Goal: Find specific page/section: Find specific page/section

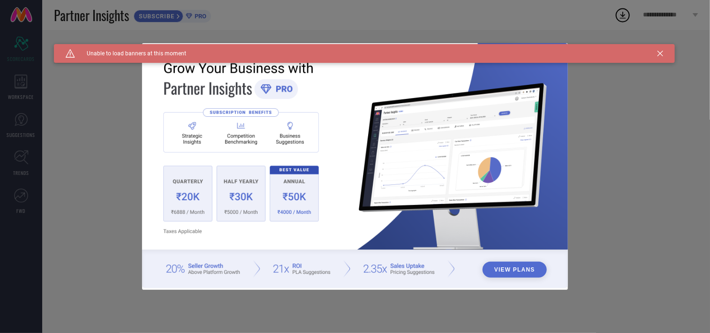
type input "All"
click at [658, 53] on icon at bounding box center [661, 54] width 6 height 6
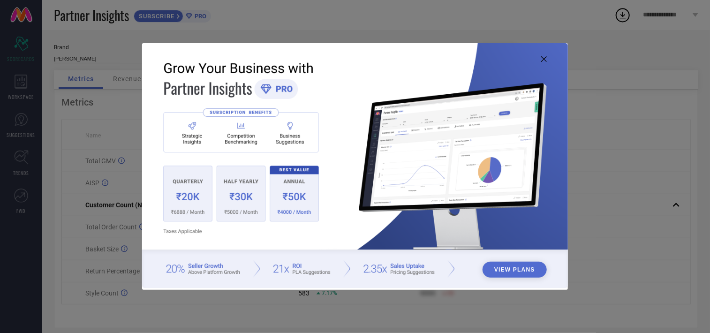
click at [542, 61] on icon at bounding box center [544, 59] width 6 height 6
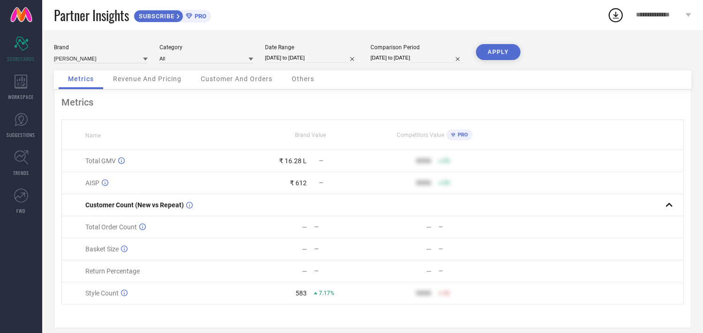
click at [165, 75] on div "Revenue And Pricing" at bounding box center [147, 79] width 87 height 19
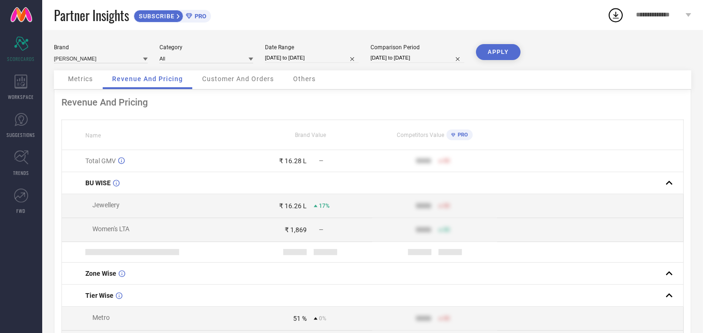
click at [238, 74] on div "Customer And Orders" at bounding box center [238, 79] width 91 height 19
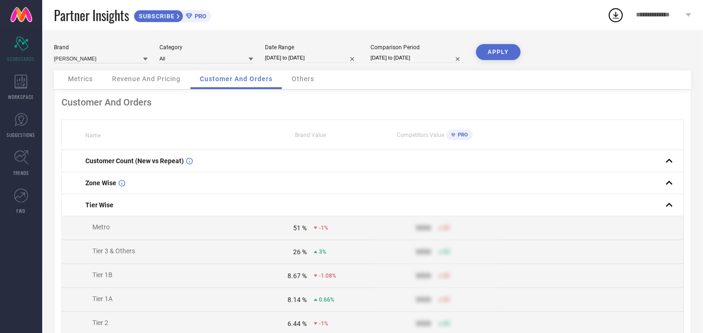
click at [55, 87] on div "Metrics Revenue And Pricing Customer And Orders Others" at bounding box center [372, 79] width 637 height 19
click at [62, 82] on div "Metrics" at bounding box center [81, 79] width 44 height 19
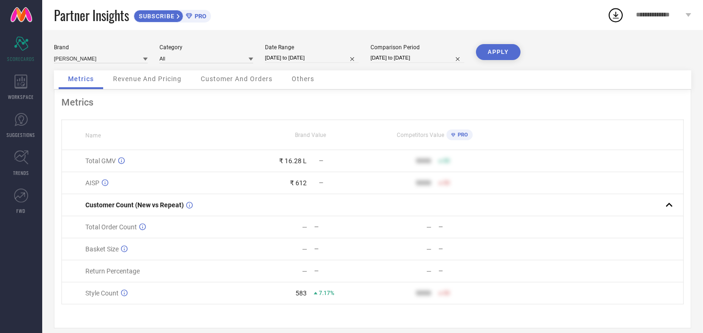
click at [255, 79] on span "Customer And Orders" at bounding box center [237, 79] width 72 height 8
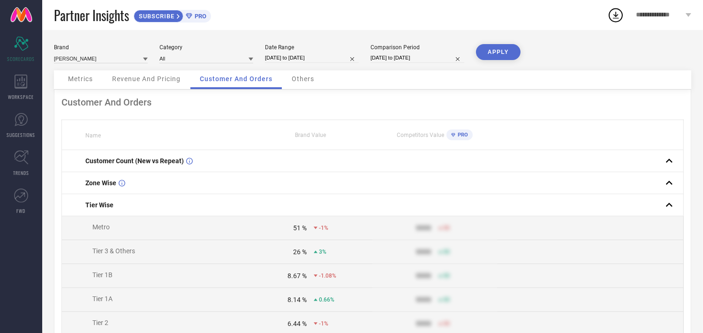
click at [300, 74] on div "Others" at bounding box center [302, 79] width 41 height 19
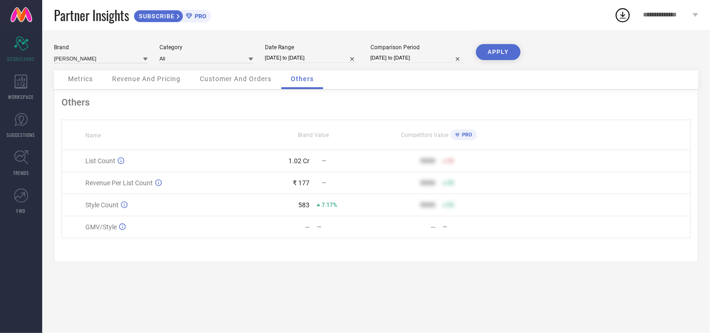
click at [91, 80] on span "Metrics" at bounding box center [80, 79] width 25 height 8
